Goal: Task Accomplishment & Management: Manage account settings

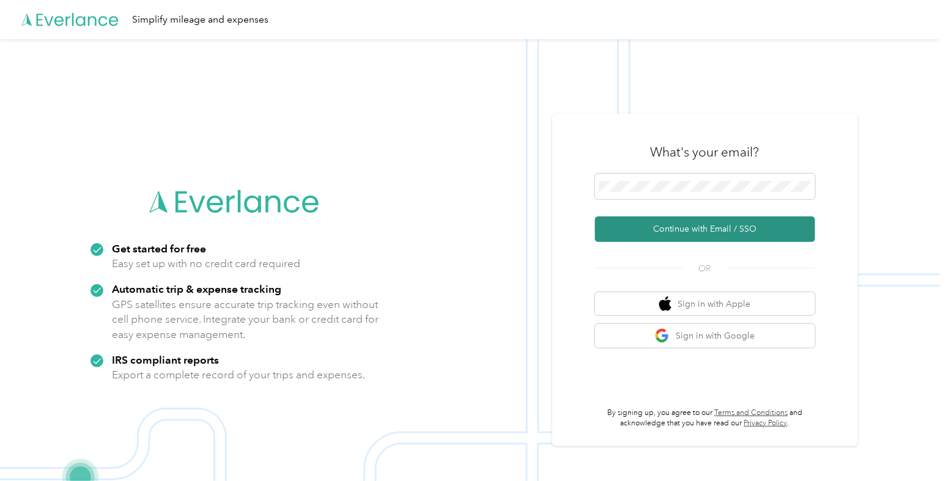
click at [654, 218] on button "Continue with Email / SSO" at bounding box center [705, 229] width 220 height 26
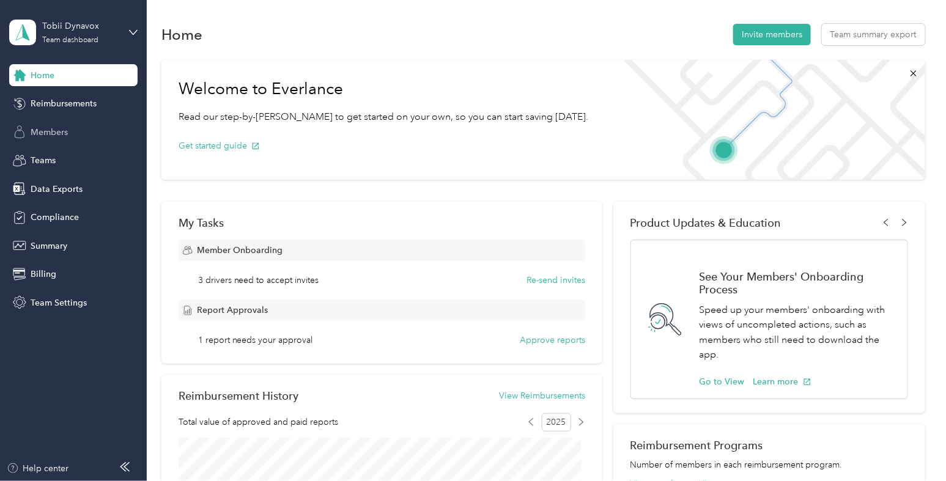
click at [45, 133] on span "Members" at bounding box center [49, 132] width 37 height 13
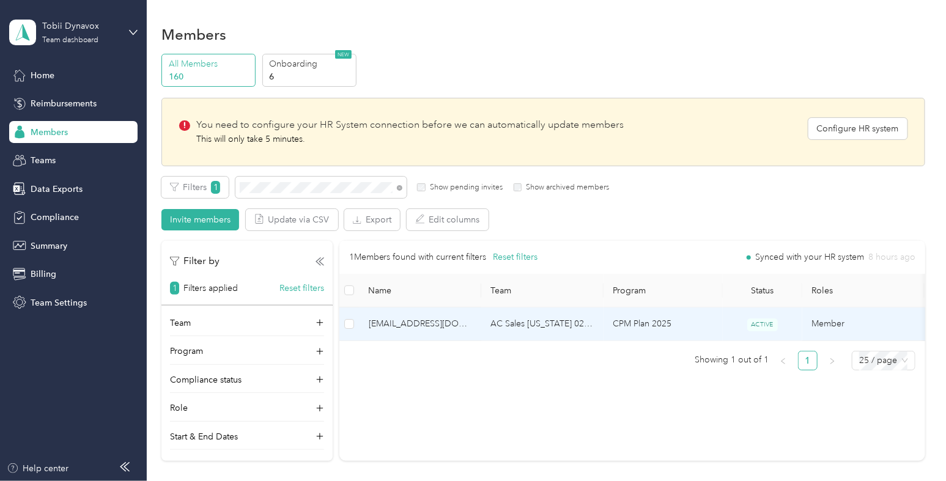
click at [464, 320] on span "[EMAIL_ADDRESS][DOMAIN_NAME]" at bounding box center [420, 323] width 103 height 13
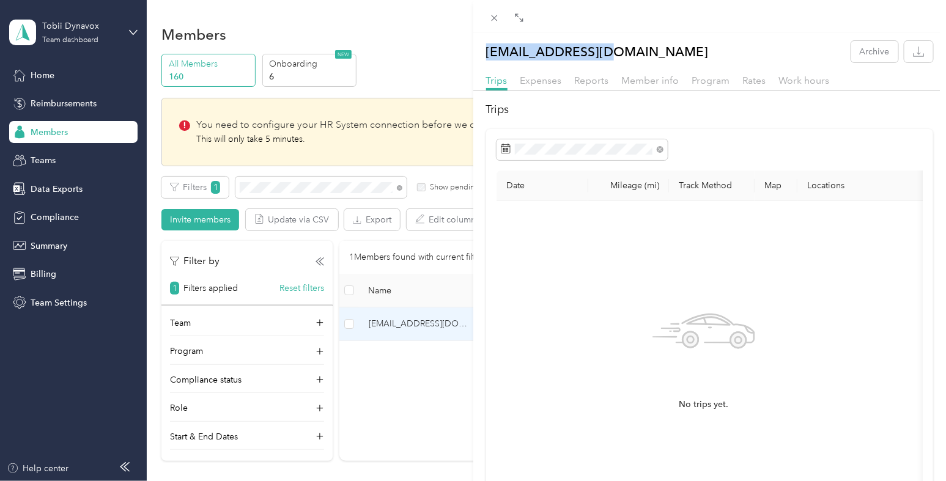
drag, startPoint x: 614, startPoint y: 53, endPoint x: 486, endPoint y: 49, distance: 128.4
click at [486, 49] on div "[EMAIL_ADDRESS][DOMAIN_NAME] Archive" at bounding box center [709, 51] width 473 height 21
copy p "[EMAIL_ADDRESS][DOMAIN_NAME]"
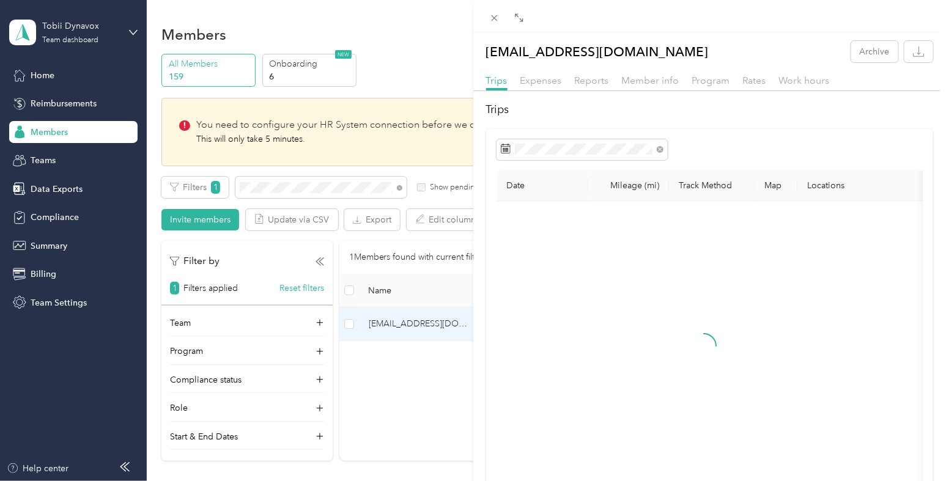
click at [118, 34] on div "[EMAIL_ADDRESS][DOMAIN_NAME] Archive Trips Expenses Reports Member info Program…" at bounding box center [473, 240] width 946 height 481
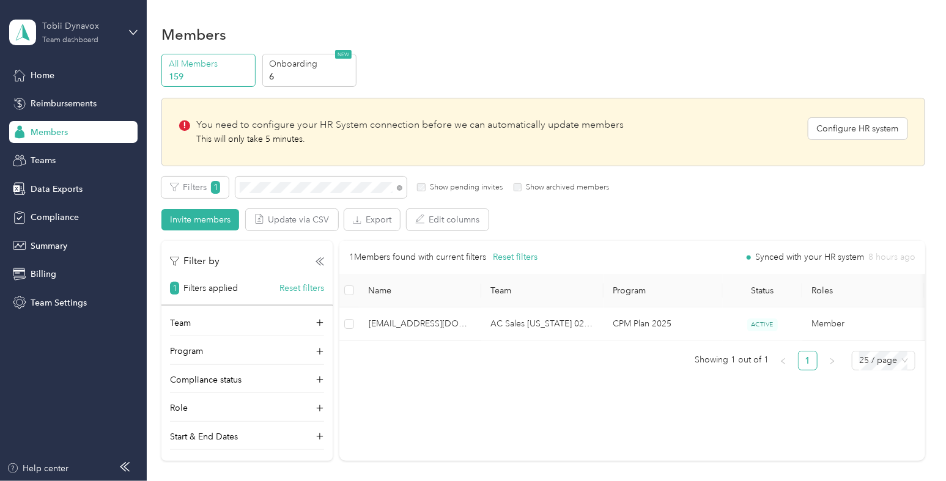
click at [103, 29] on div "Tobii Dynavox" at bounding box center [80, 26] width 76 height 13
click at [86, 149] on div "Log out" at bounding box center [138, 155] width 240 height 21
